Goal: Task Accomplishment & Management: Use online tool/utility

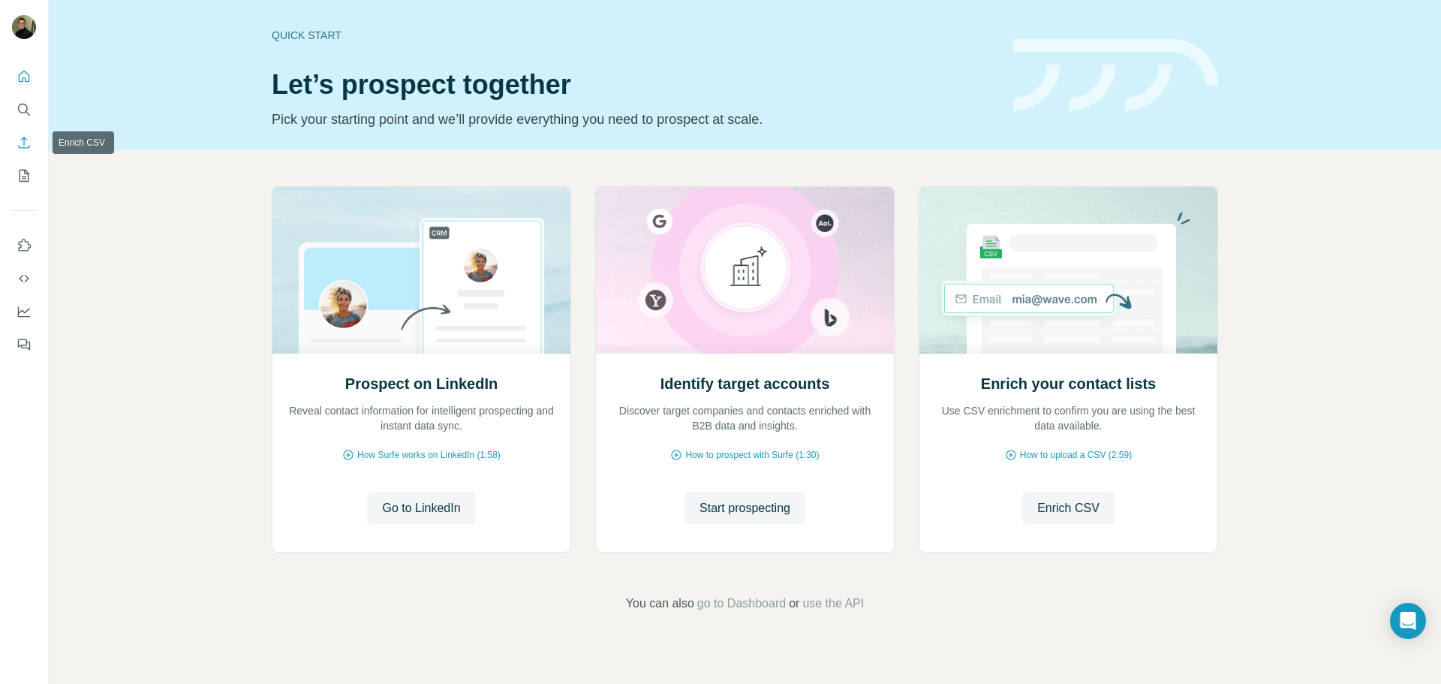
click at [17, 137] on icon "Enrich CSV" at bounding box center [24, 142] width 15 height 15
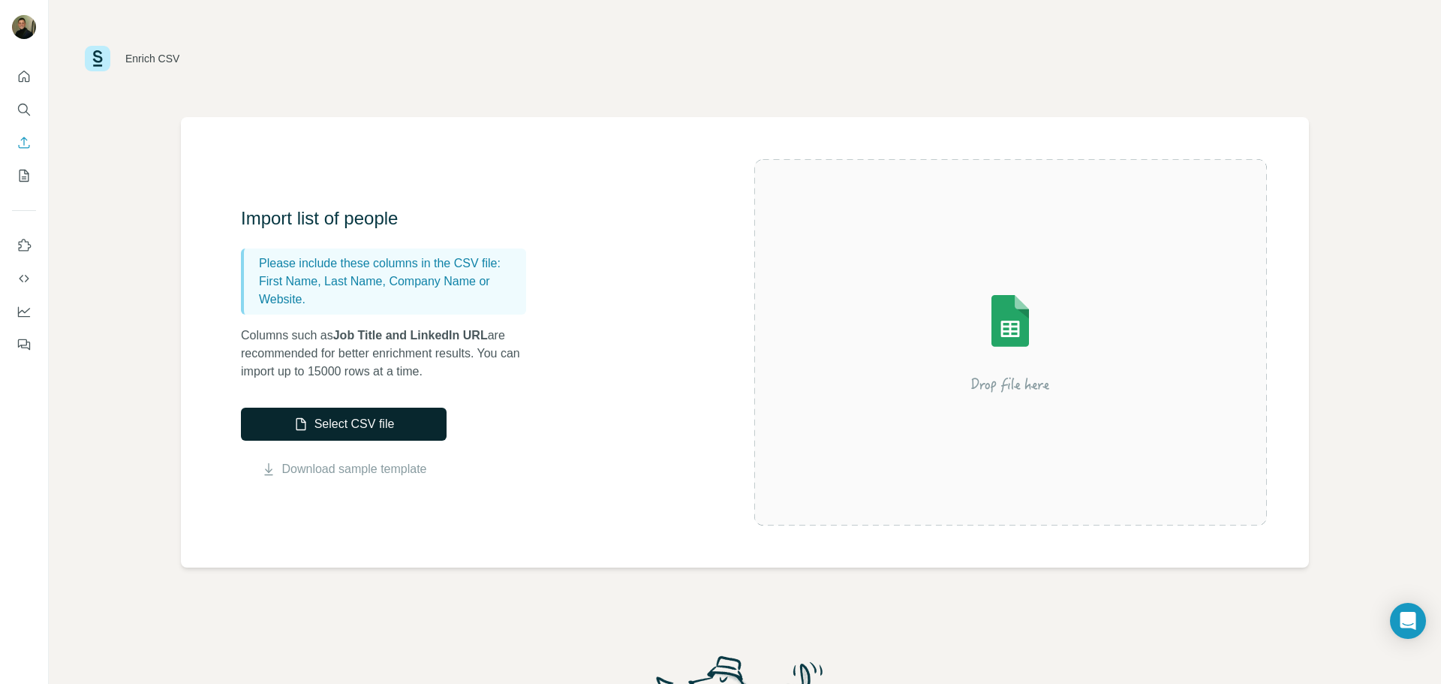
click at [301, 423] on icon "button" at bounding box center [300, 423] width 15 height 15
click at [285, 426] on button "Select CSV file" at bounding box center [344, 423] width 206 height 33
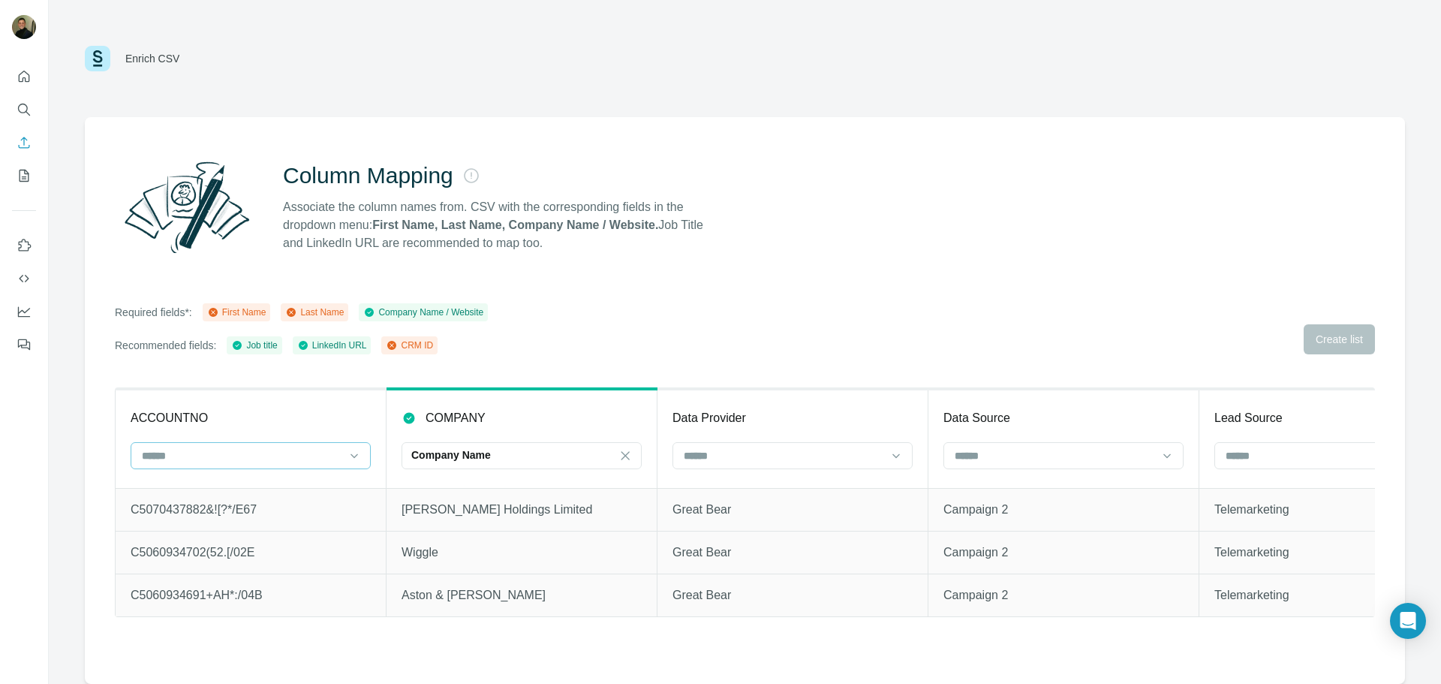
click at [262, 456] on input at bounding box center [241, 455] width 203 height 17
click at [203, 540] on div "CRM ID" at bounding box center [250, 543] width 215 height 15
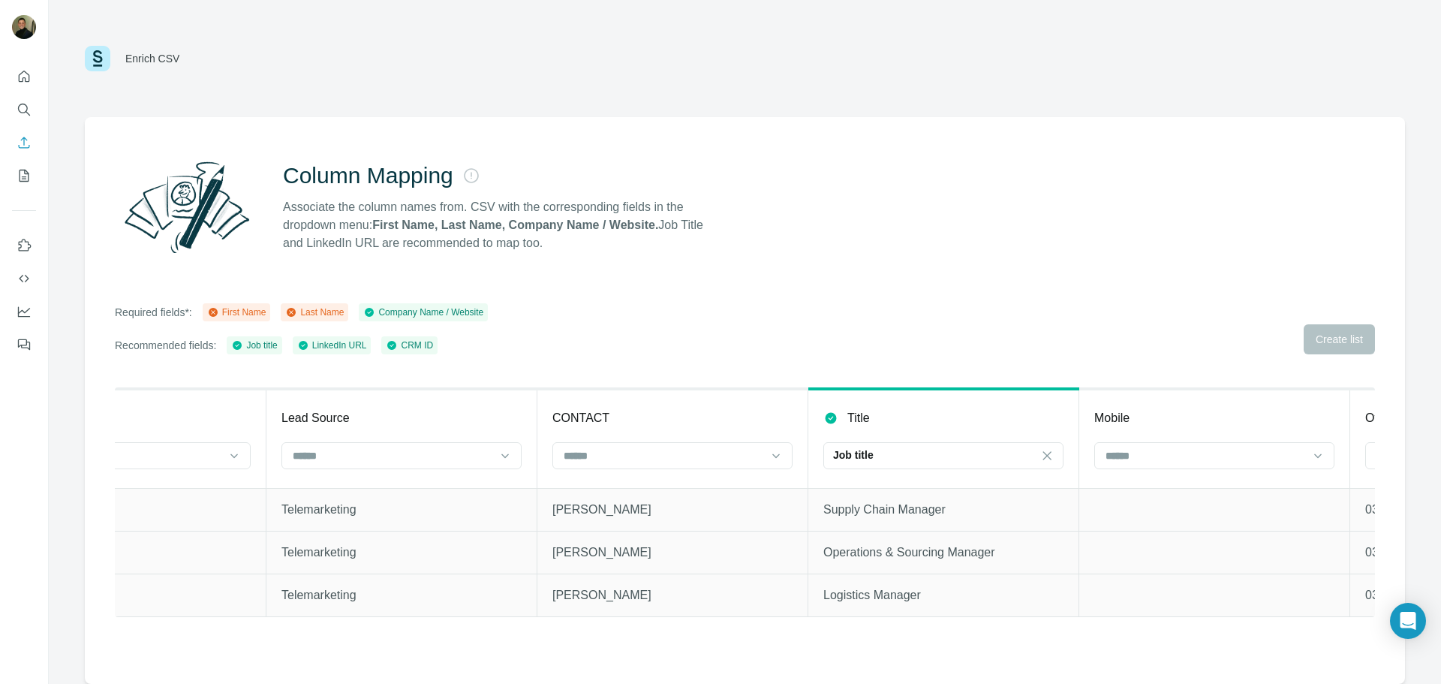
scroll to position [0, 1069]
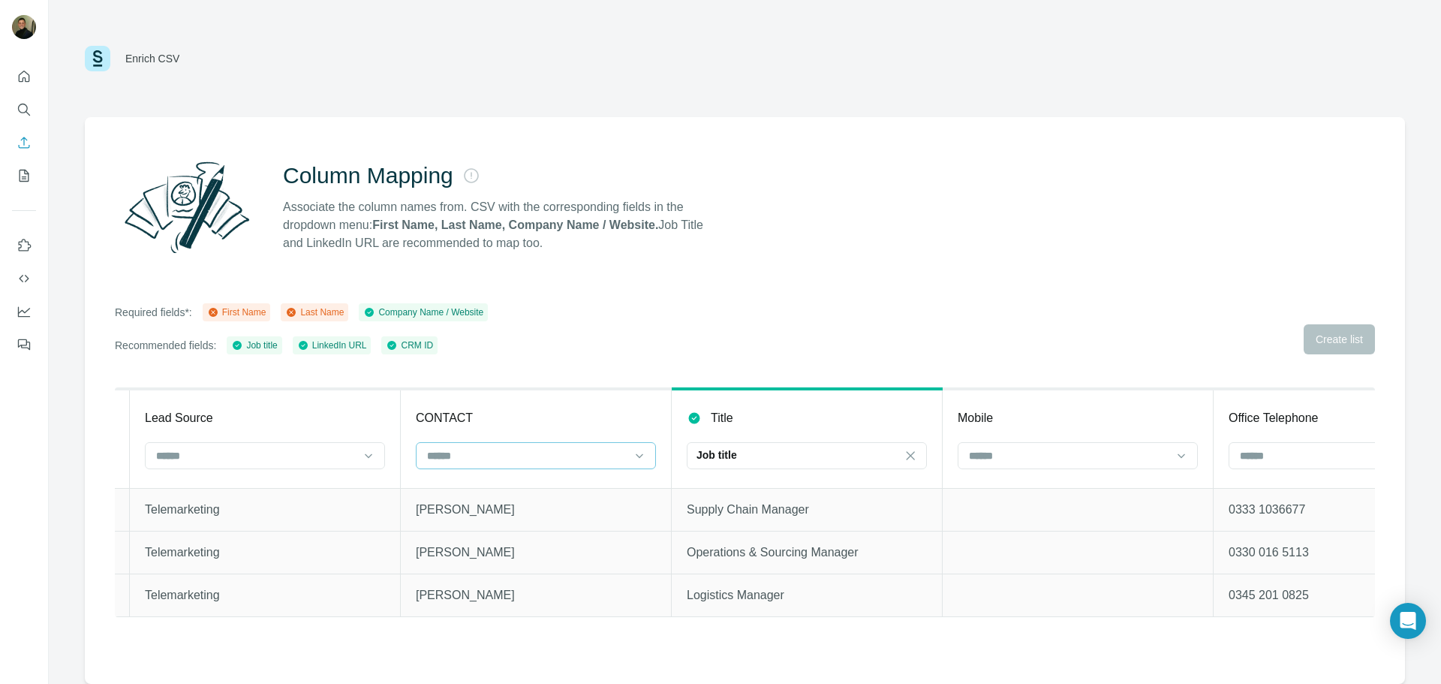
click at [499, 461] on input at bounding box center [526, 455] width 203 height 17
click at [29, 113] on icon "Search" at bounding box center [24, 109] width 15 height 15
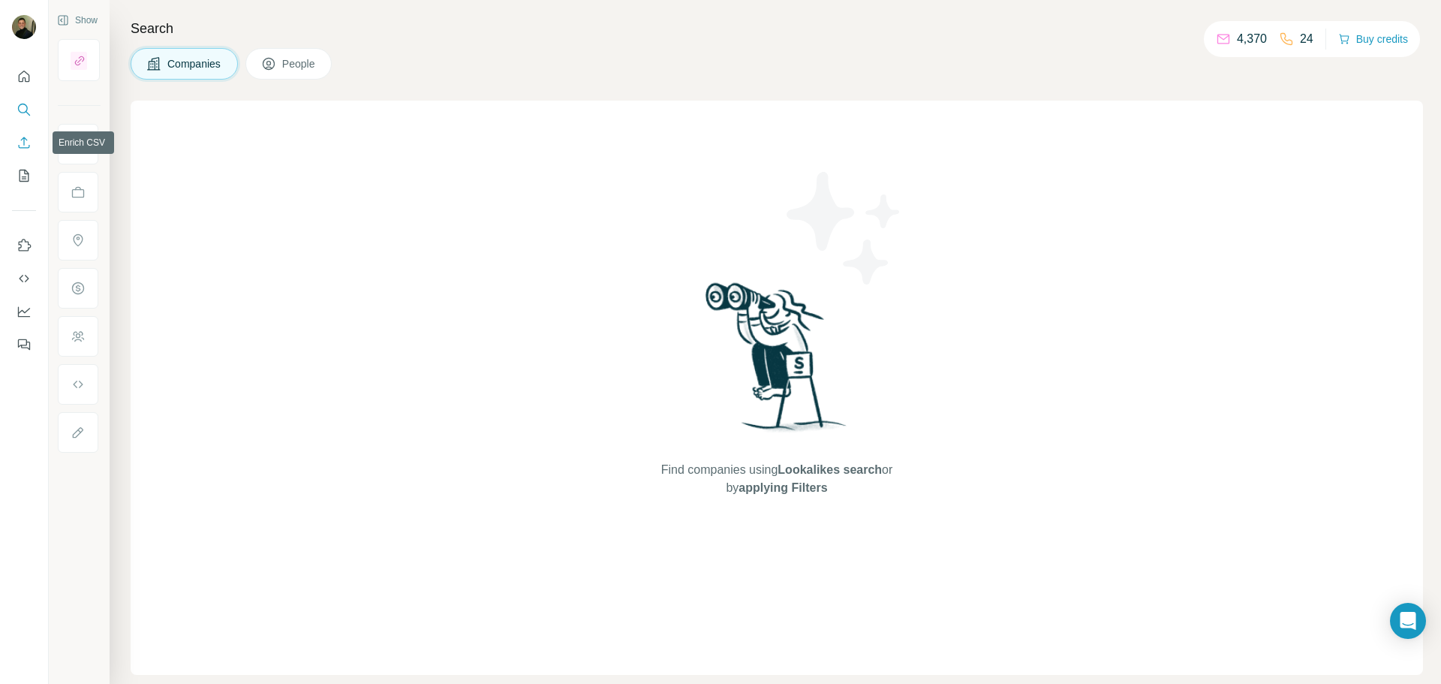
click at [25, 139] on icon "Enrich CSV" at bounding box center [24, 142] width 15 height 15
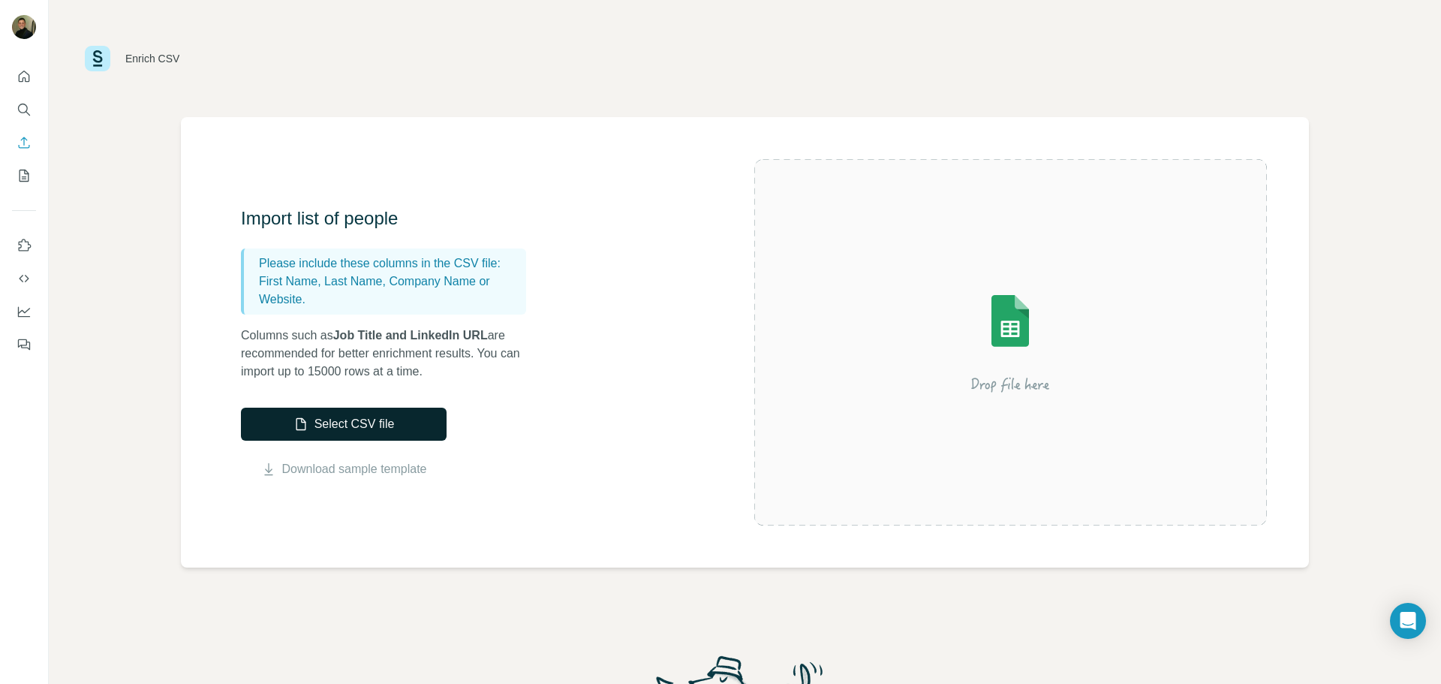
click at [396, 427] on button "Select CSV file" at bounding box center [344, 423] width 206 height 33
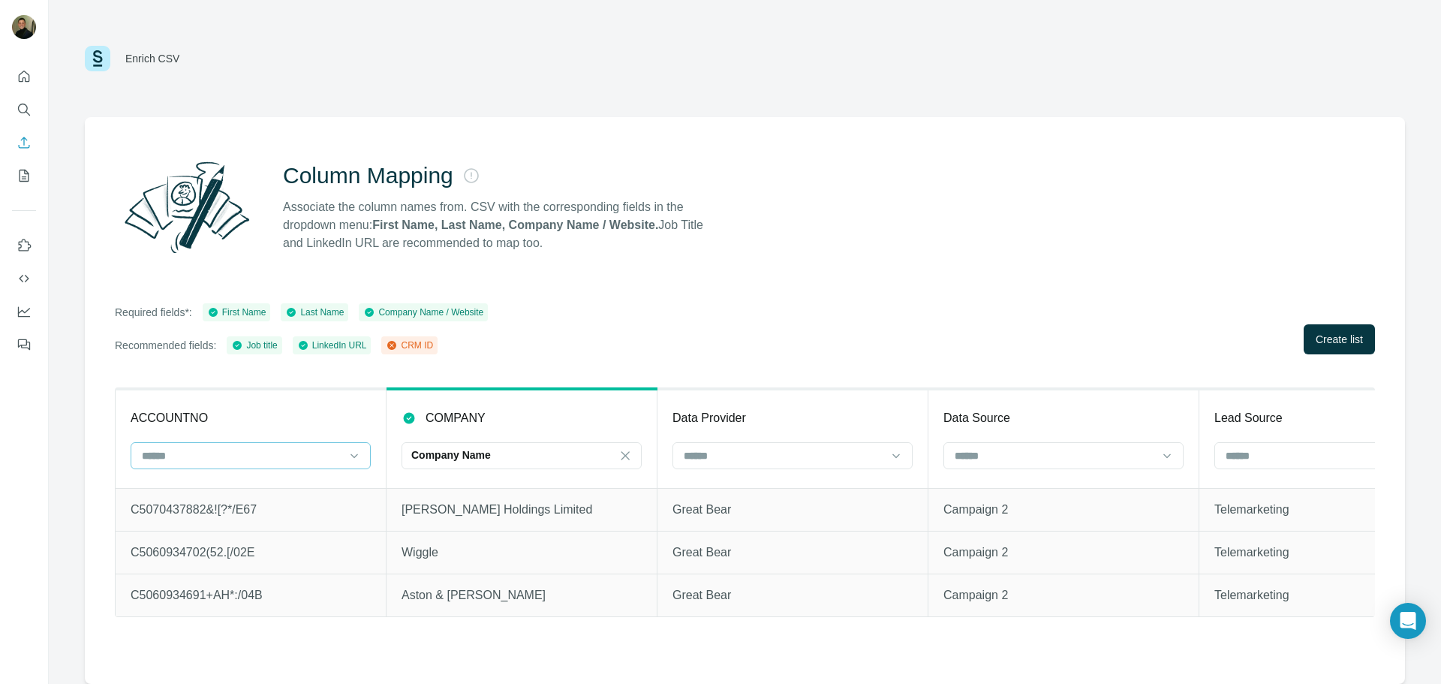
click at [288, 463] on input at bounding box center [241, 455] width 203 height 17
click at [265, 492] on div "CRM ID" at bounding box center [250, 489] width 215 height 15
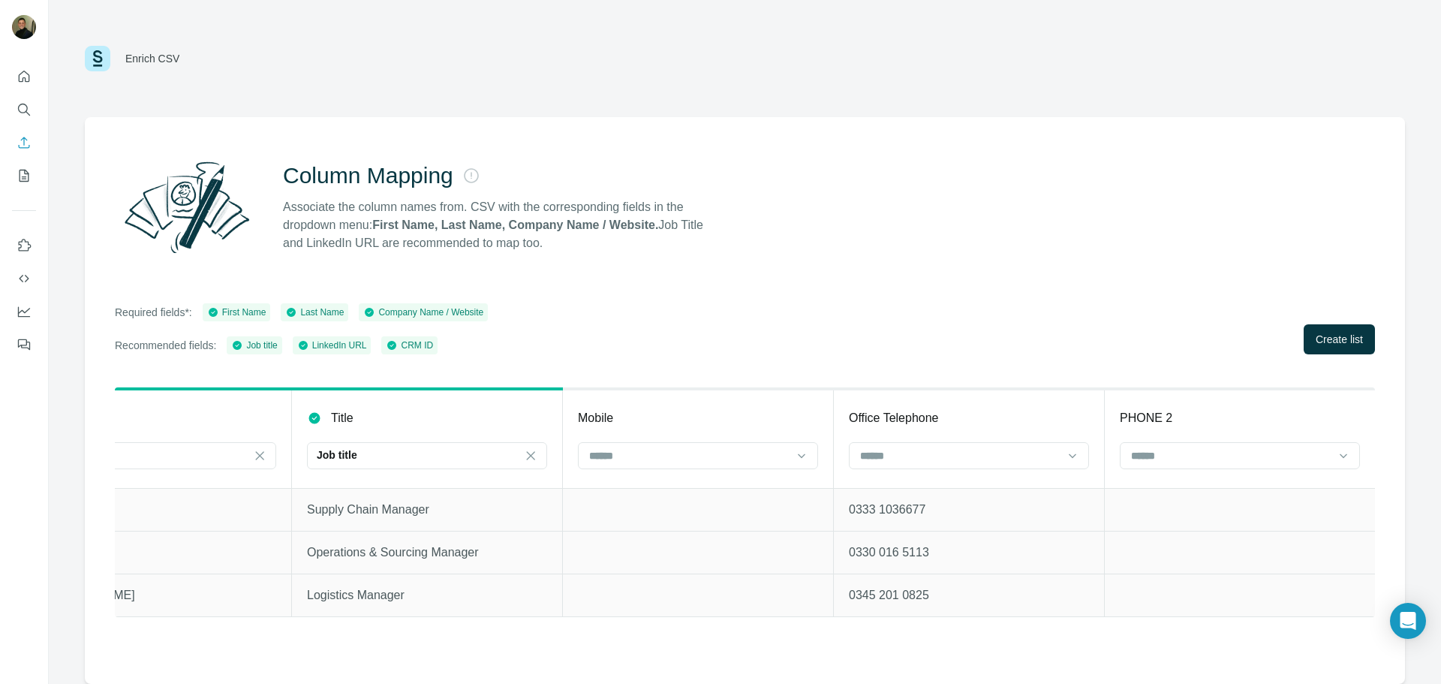
scroll to position [0, 1304]
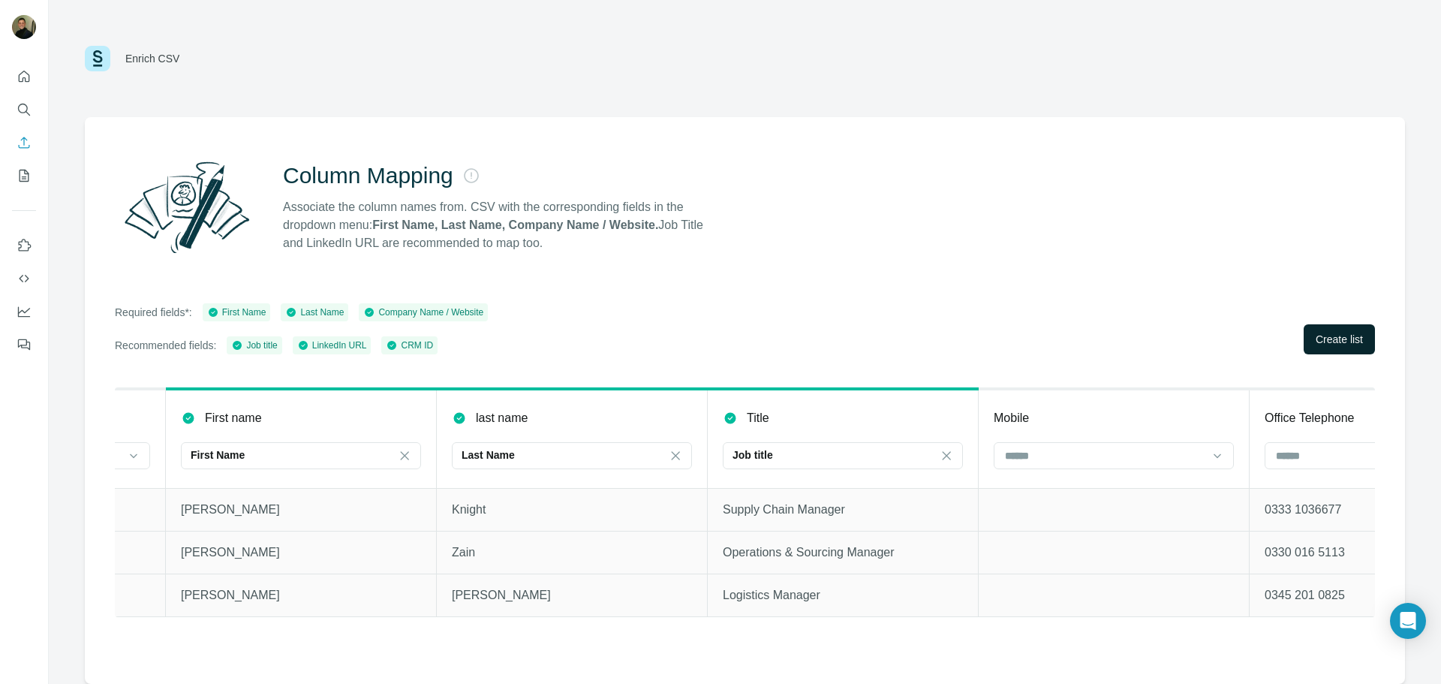
click at [1323, 341] on span "Create list" at bounding box center [1338, 339] width 47 height 15
